Goal: Transaction & Acquisition: Purchase product/service

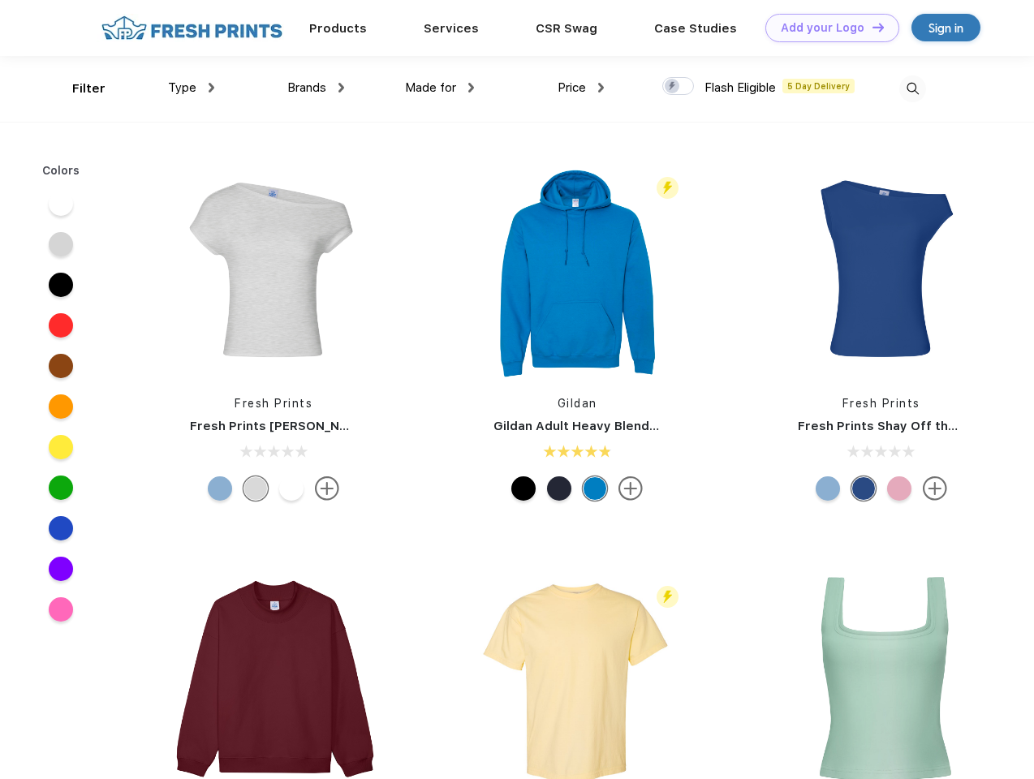
scroll to position [1, 0]
click at [826, 28] on link "Add your Logo Design Tool" at bounding box center [832, 28] width 134 height 28
click at [0, 0] on div "Design Tool" at bounding box center [0, 0] width 0 height 0
click at [871, 27] on link "Add your Logo Design Tool" at bounding box center [832, 28] width 134 height 28
click at [78, 88] on div "Filter" at bounding box center [88, 89] width 33 height 19
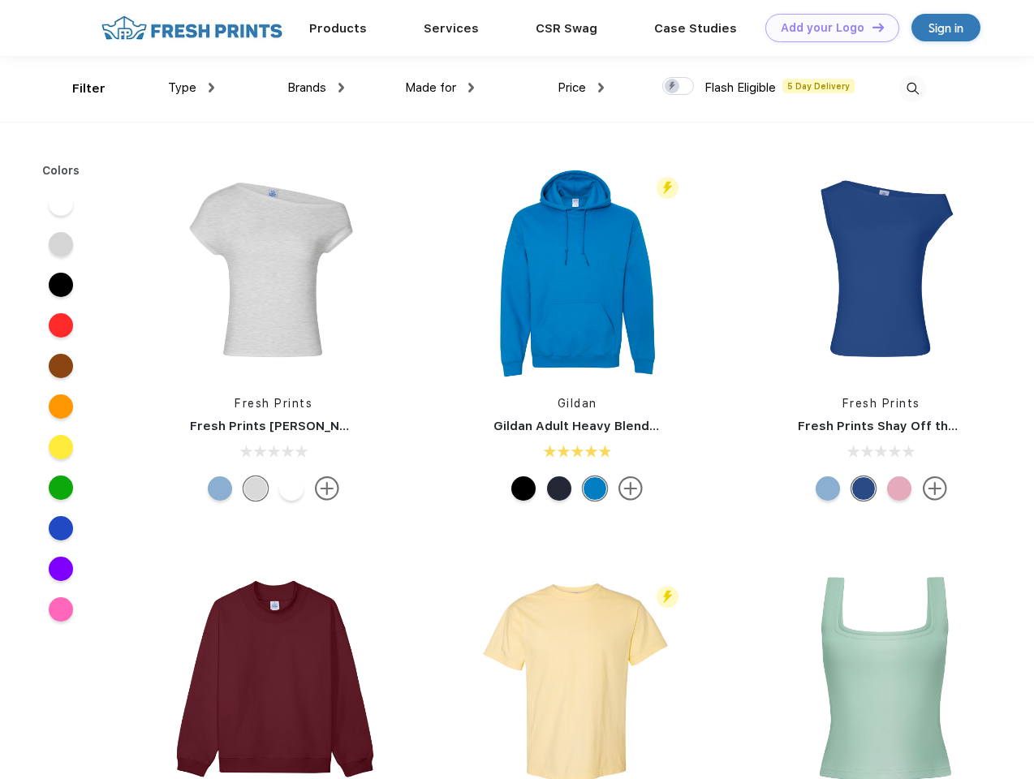
click at [192, 88] on span "Type" at bounding box center [182, 87] width 28 height 15
click at [316, 88] on span "Brands" at bounding box center [306, 87] width 39 height 15
click at [440, 88] on span "Made for" at bounding box center [430, 87] width 51 height 15
click at [581, 88] on span "Price" at bounding box center [572, 87] width 28 height 15
click at [679, 87] on div at bounding box center [678, 86] width 32 height 18
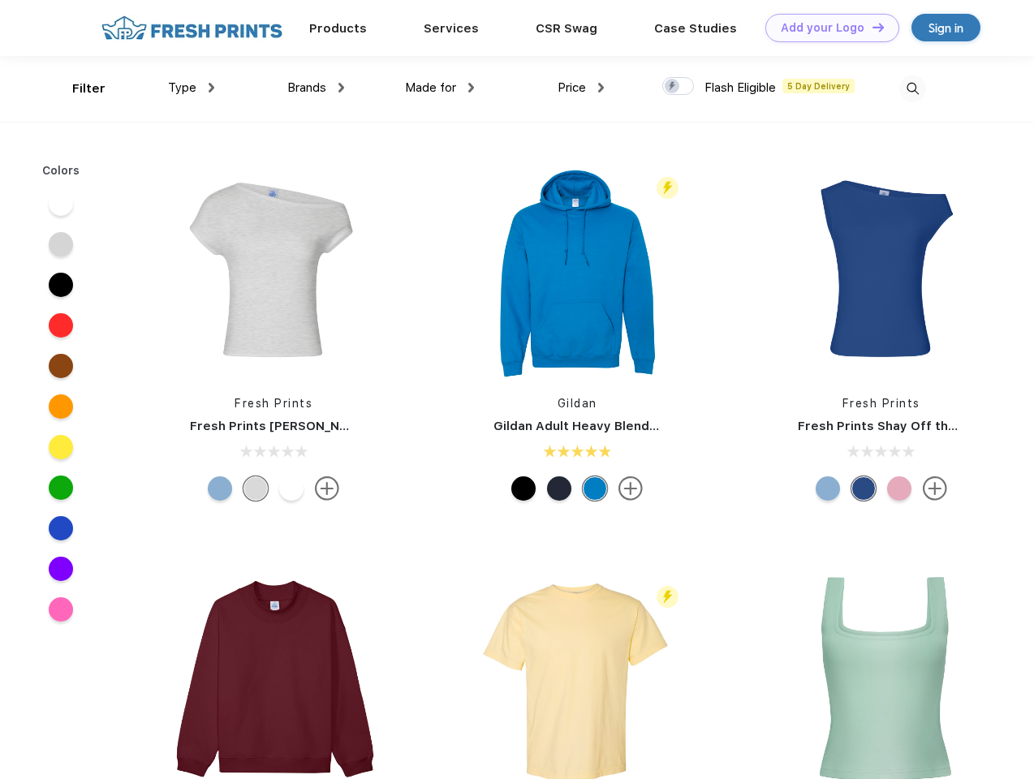
click at [673, 87] on input "checkbox" at bounding box center [667, 81] width 11 height 11
click at [912, 88] on img at bounding box center [912, 88] width 27 height 27
